Goal: Task Accomplishment & Management: Use online tool/utility

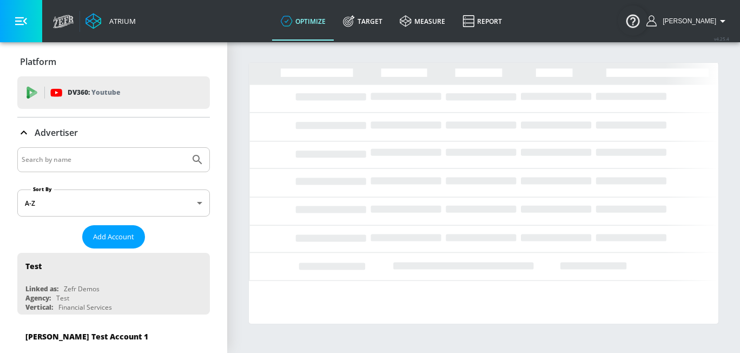
click at [90, 161] on input "Search by name" at bounding box center [104, 160] width 164 height 14
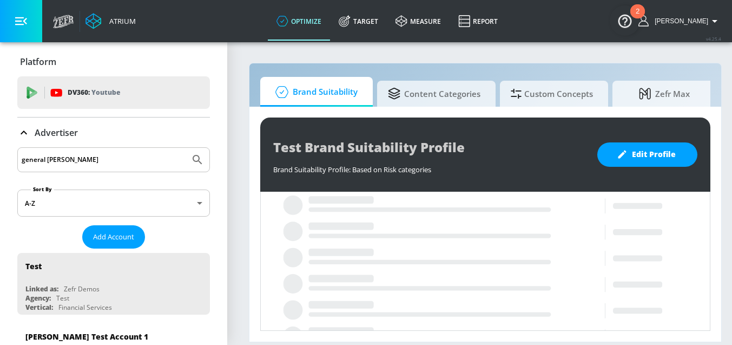
type input "general [PERSON_NAME]"
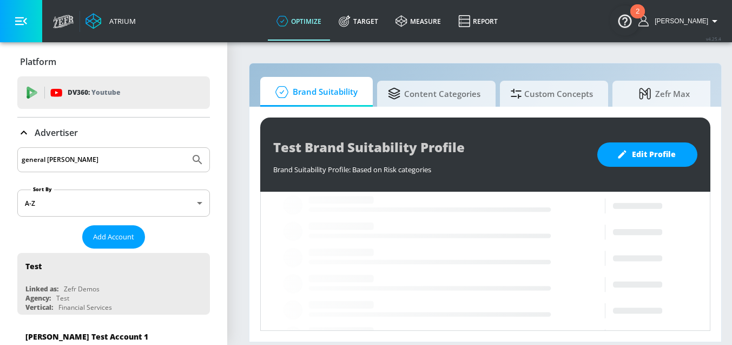
click at [186, 148] on button "Submit Search" at bounding box center [198, 160] width 24 height 24
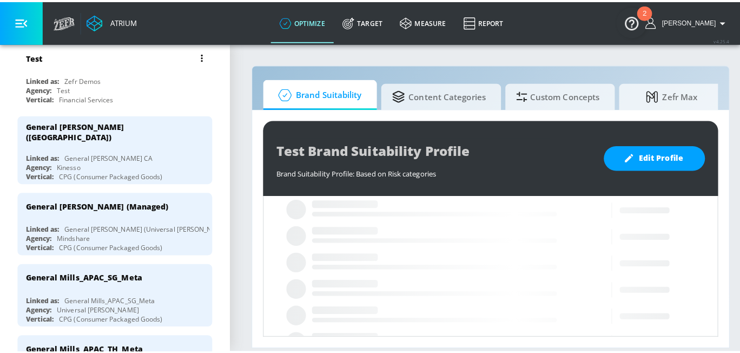
scroll to position [211, 0]
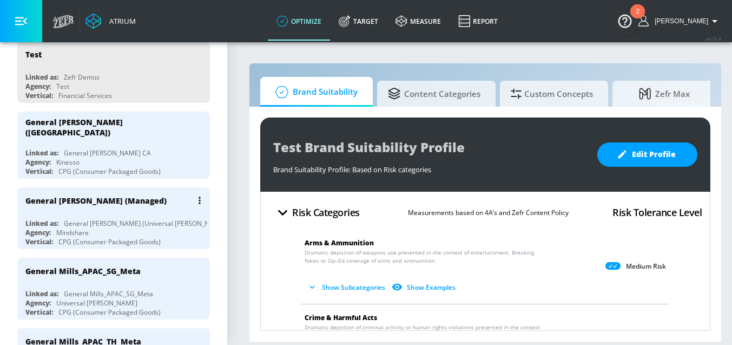
click at [123, 208] on div "General [PERSON_NAME] (Managed) Linked as: General [PERSON_NAME] (Universal [PE…" at bounding box center [113, 218] width 193 height 62
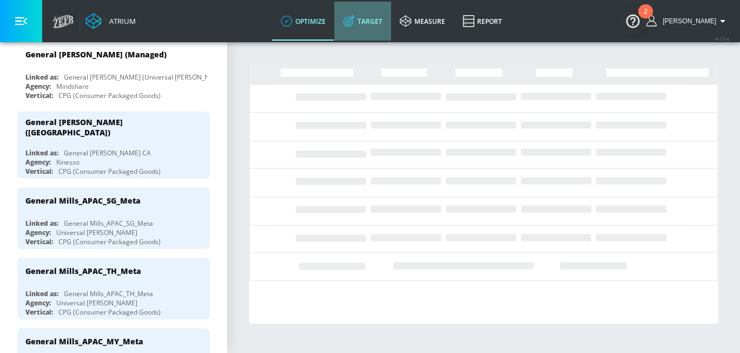
click at [391, 24] on link "Target" at bounding box center [362, 21] width 57 height 39
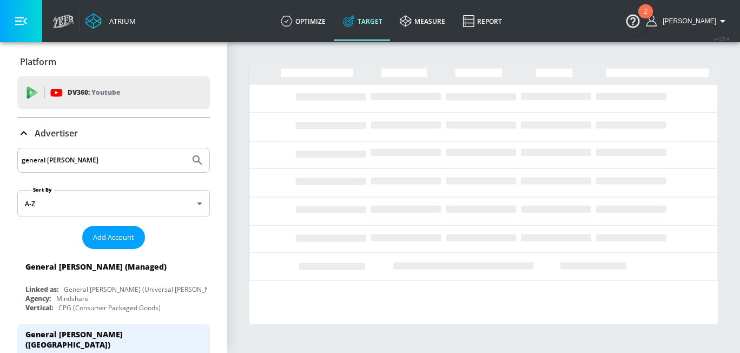
click at [76, 127] on div "Advertiser" at bounding box center [47, 133] width 61 height 13
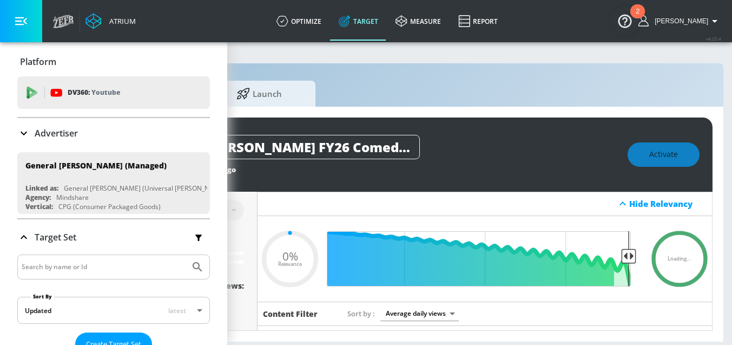
scroll to position [0, 187]
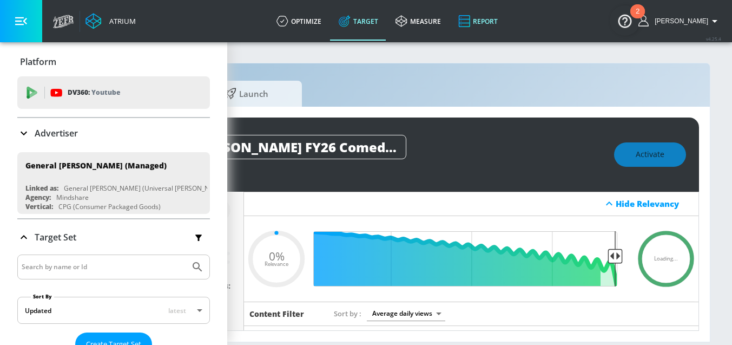
type input "0.6"
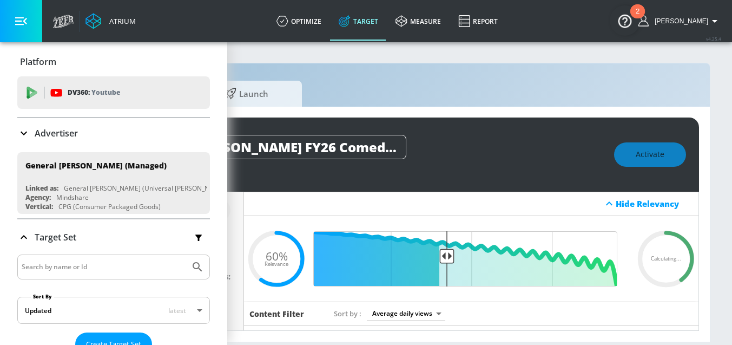
scroll to position [0, 0]
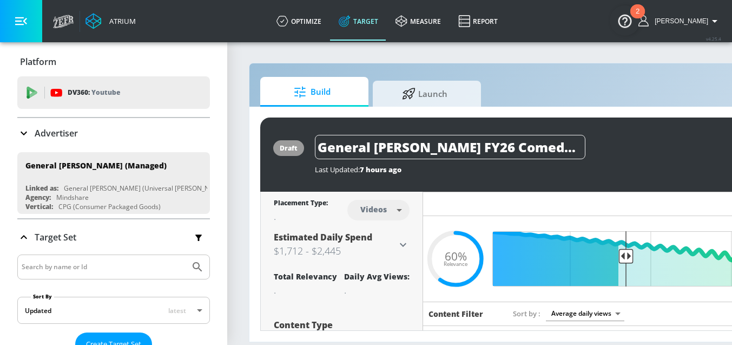
click at [657, 124] on div "draft General [PERSON_NAME] FY26 Comedy - TS Last Updated: 7 hours ago Activate" at bounding box center [569, 154] width 618 height 74
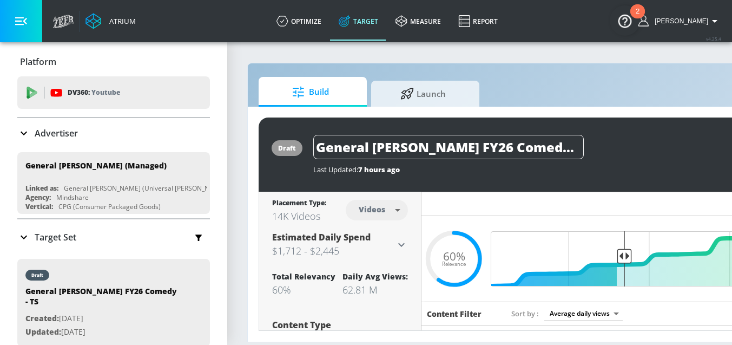
scroll to position [0, 187]
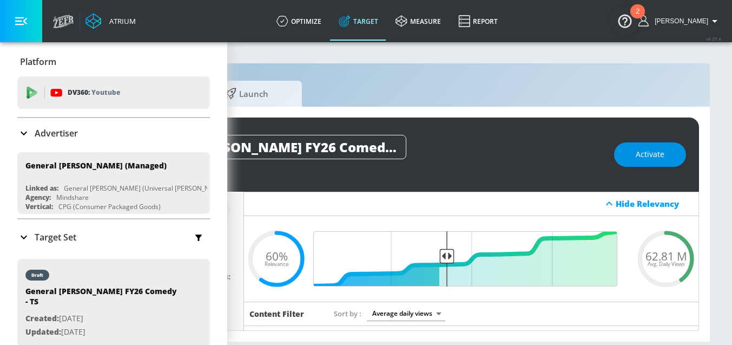
click at [648, 156] on span "Activate" at bounding box center [650, 155] width 29 height 14
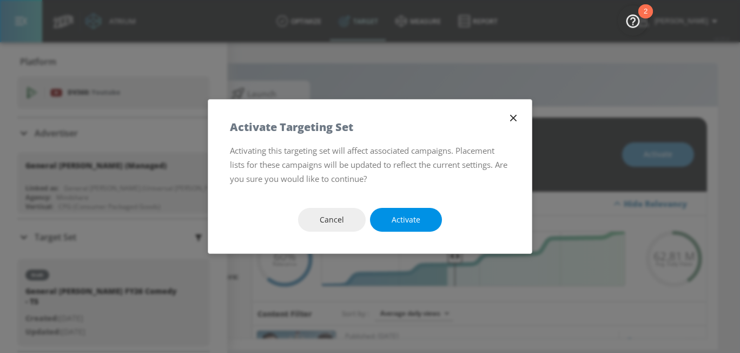
click at [404, 213] on span "Activate" at bounding box center [406, 220] width 29 height 14
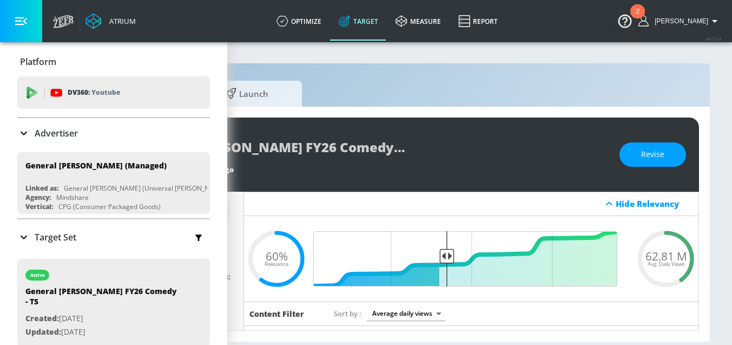
scroll to position [0, 0]
